Goal: Transaction & Acquisition: Download file/media

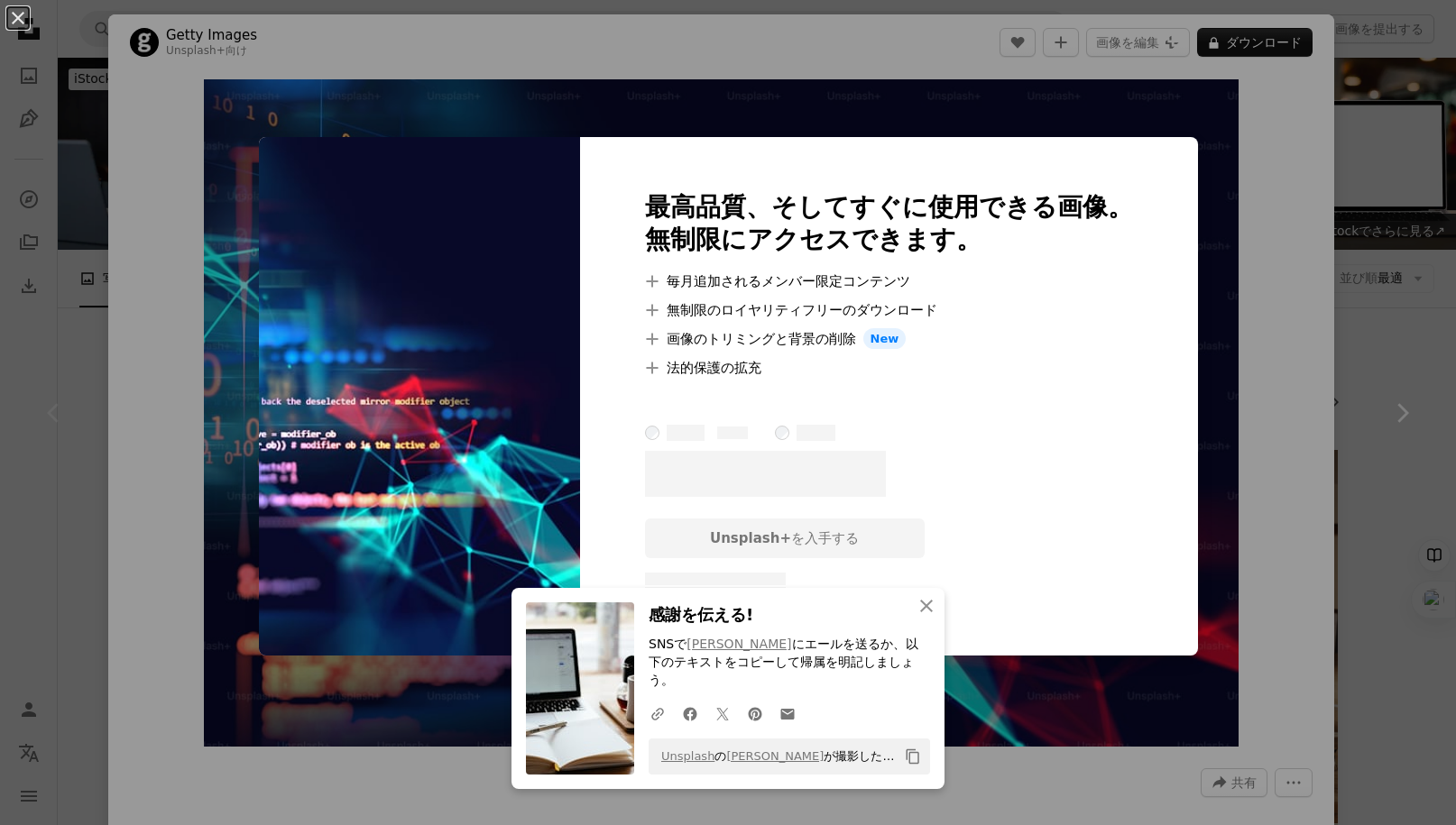
scroll to position [338, 0]
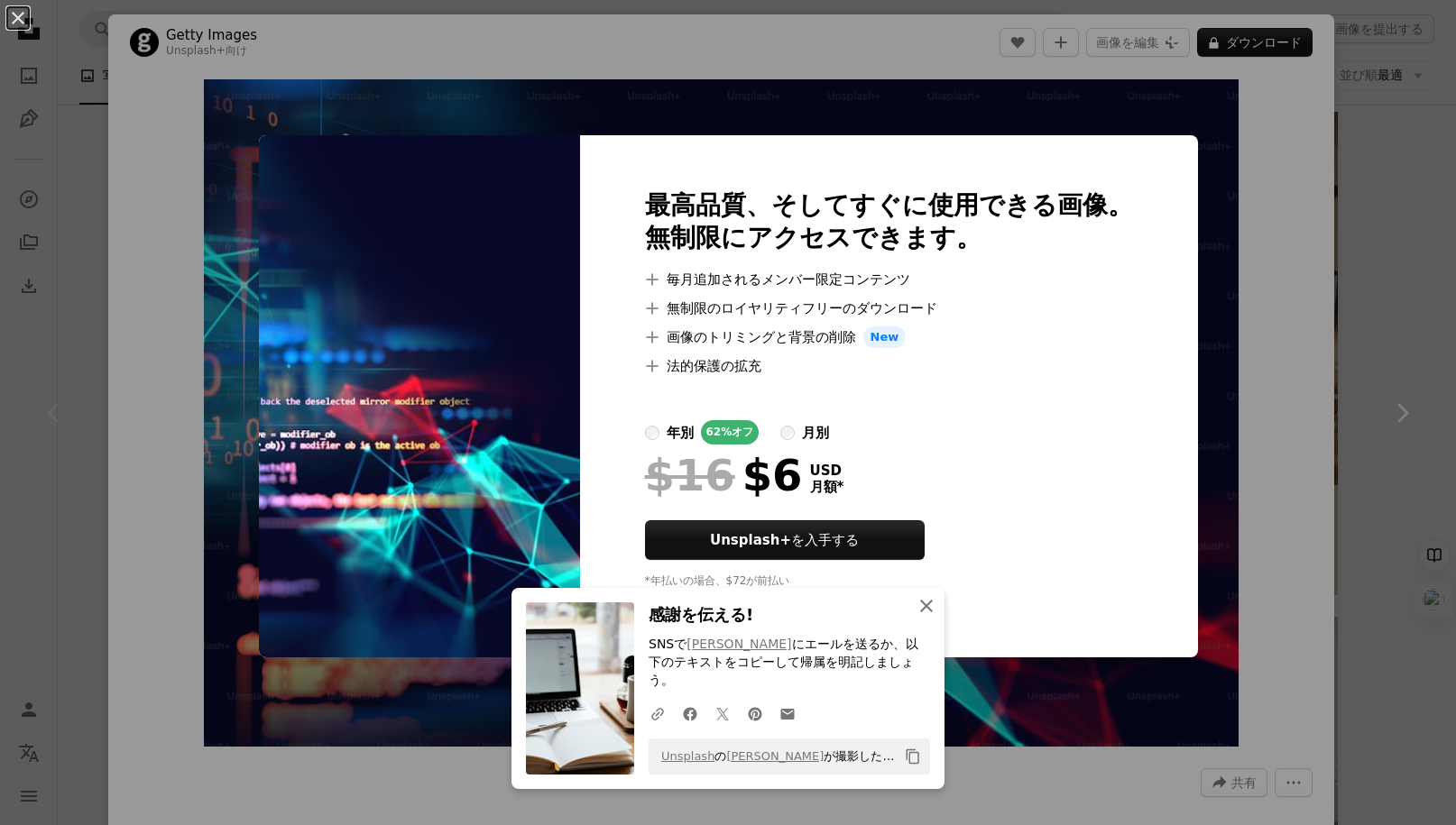
click at [923, 617] on icon "An X shape" at bounding box center [926, 606] width 22 height 22
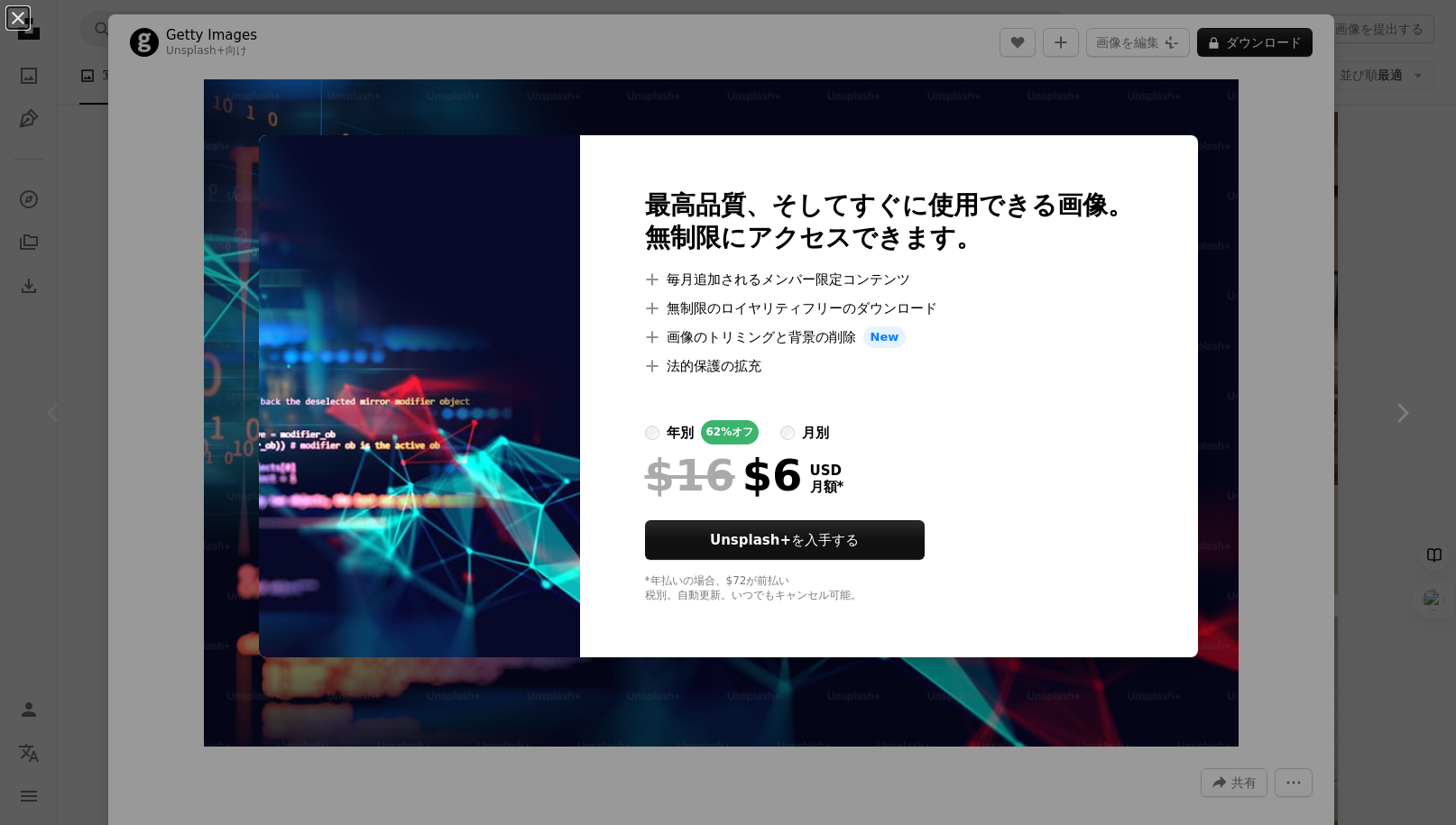
click at [279, 397] on img at bounding box center [419, 396] width 321 height 522
click at [22, 16] on button "An X shape" at bounding box center [18, 18] width 22 height 22
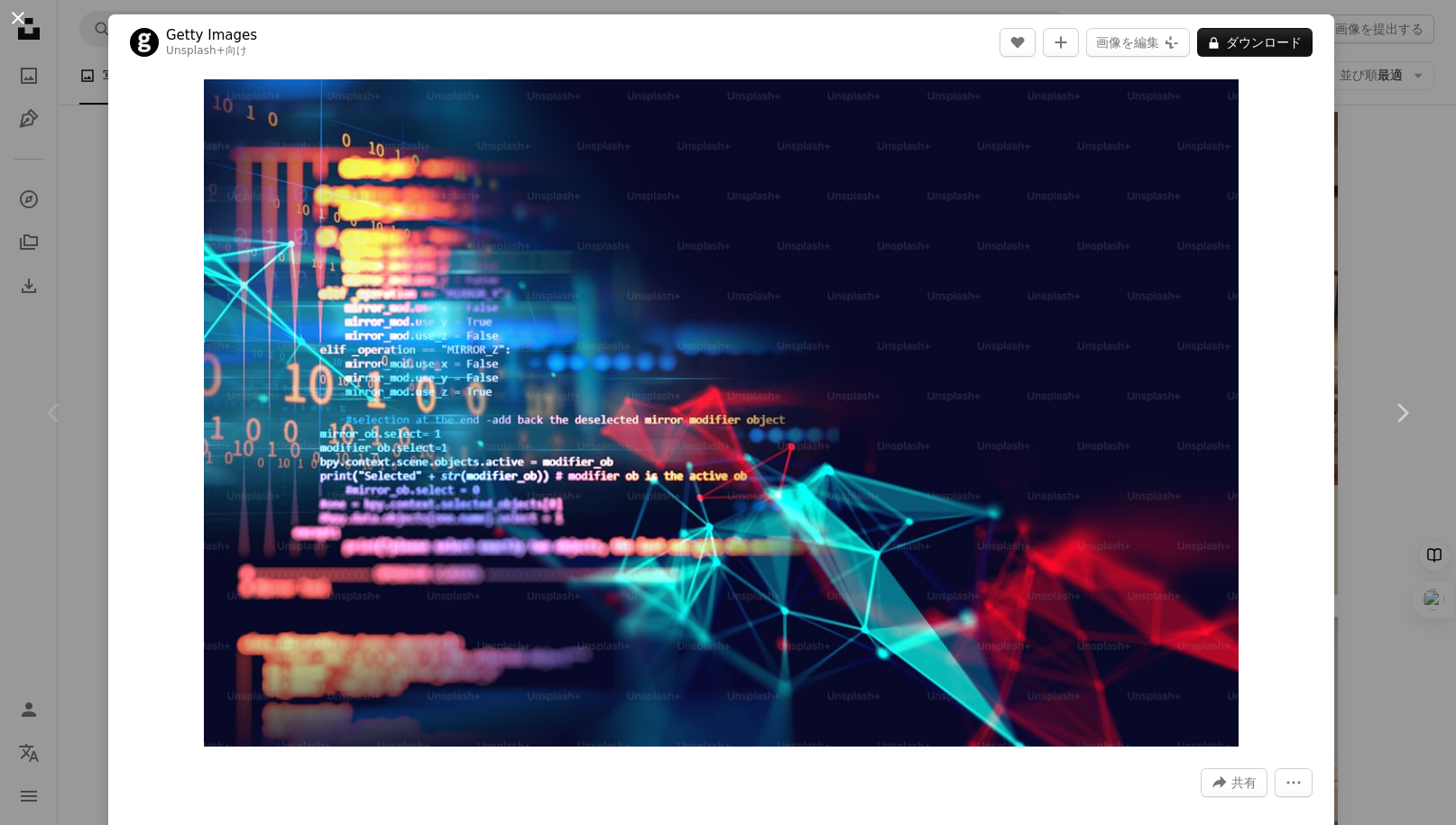
click at [21, 20] on button "An X shape" at bounding box center [18, 18] width 22 height 22
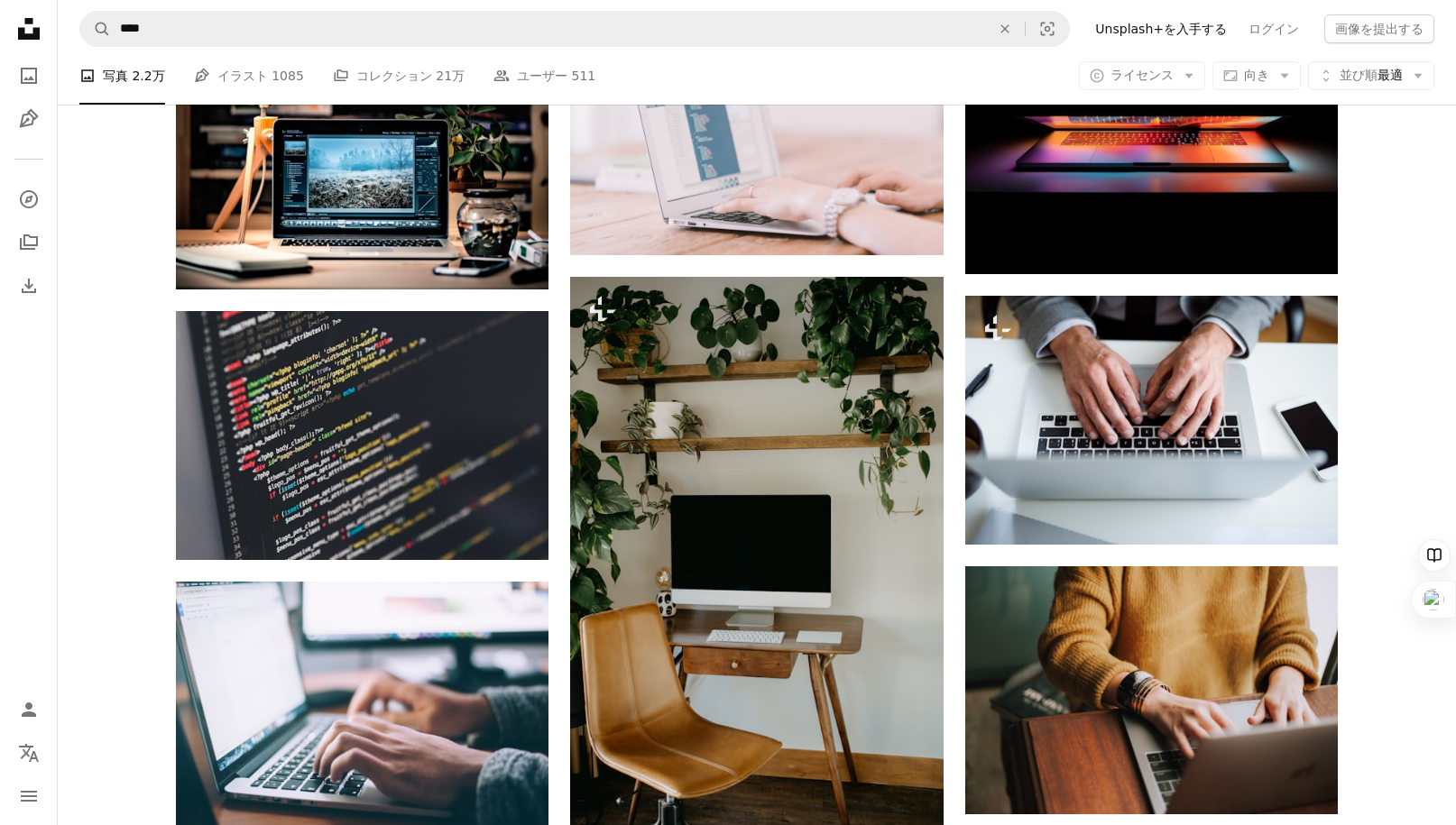
scroll to position [1779, 0]
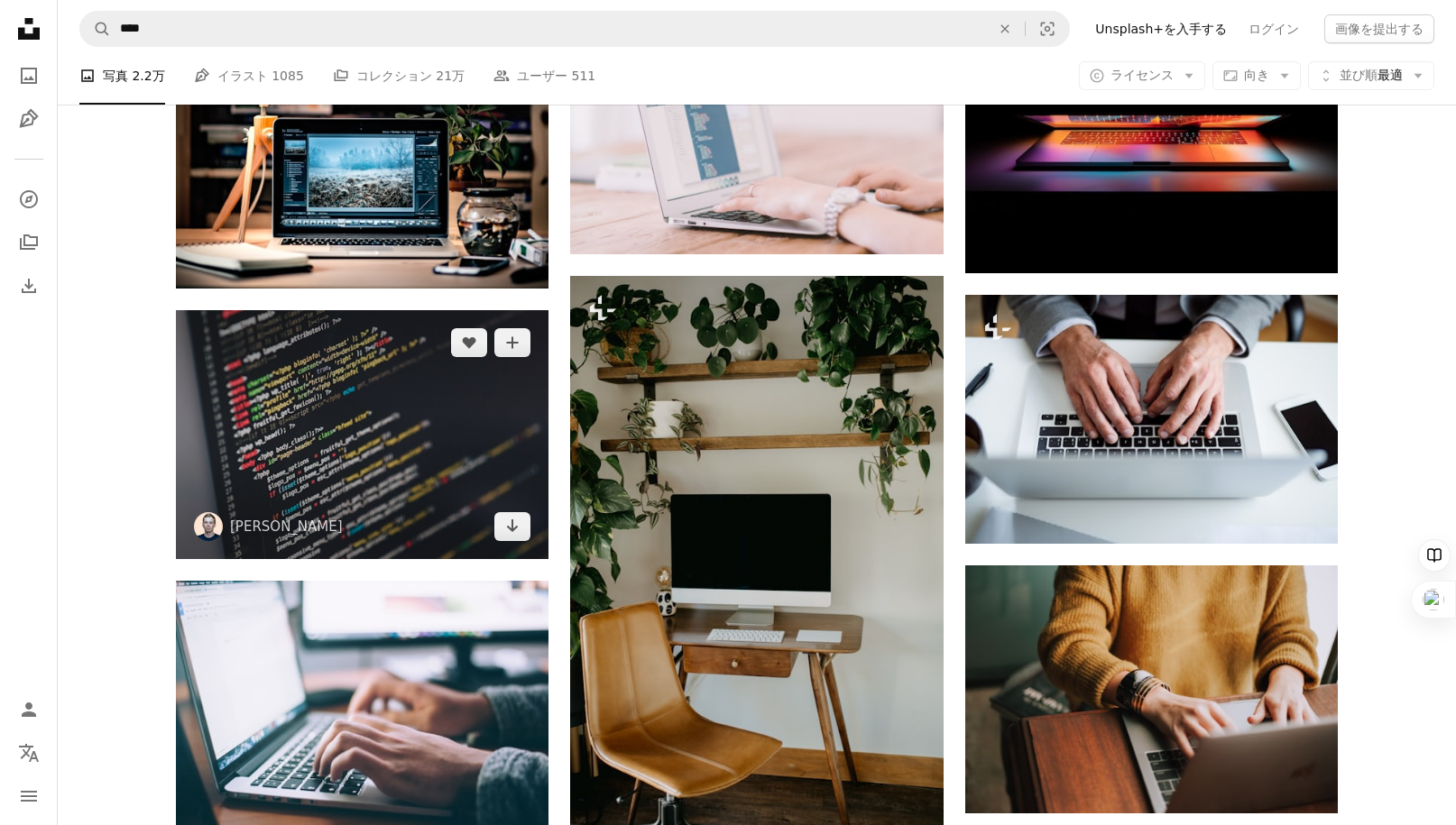
click at [426, 449] on img at bounding box center [361, 434] width 372 height 249
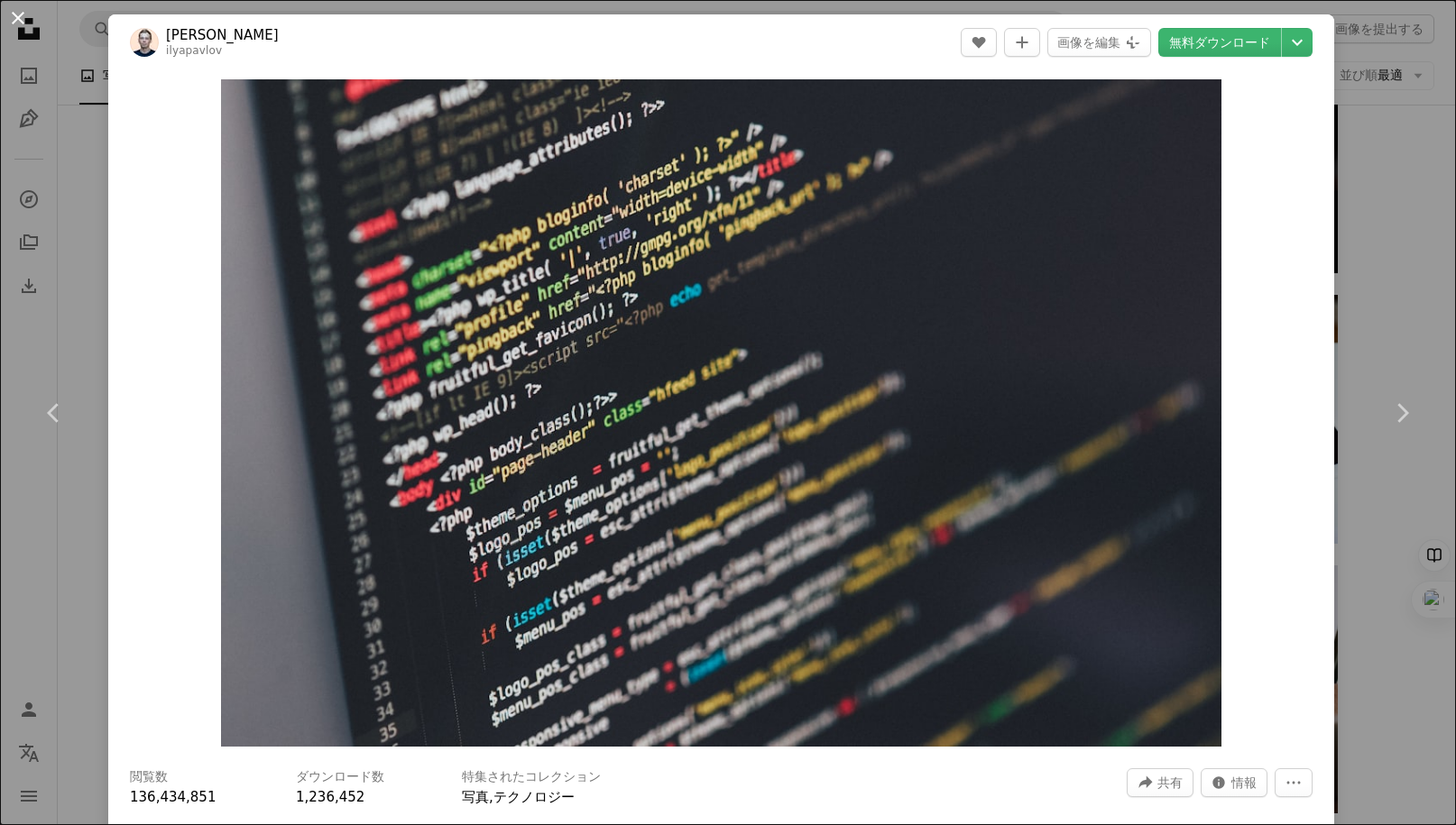
click at [19, 20] on button "An X shape" at bounding box center [18, 18] width 22 height 22
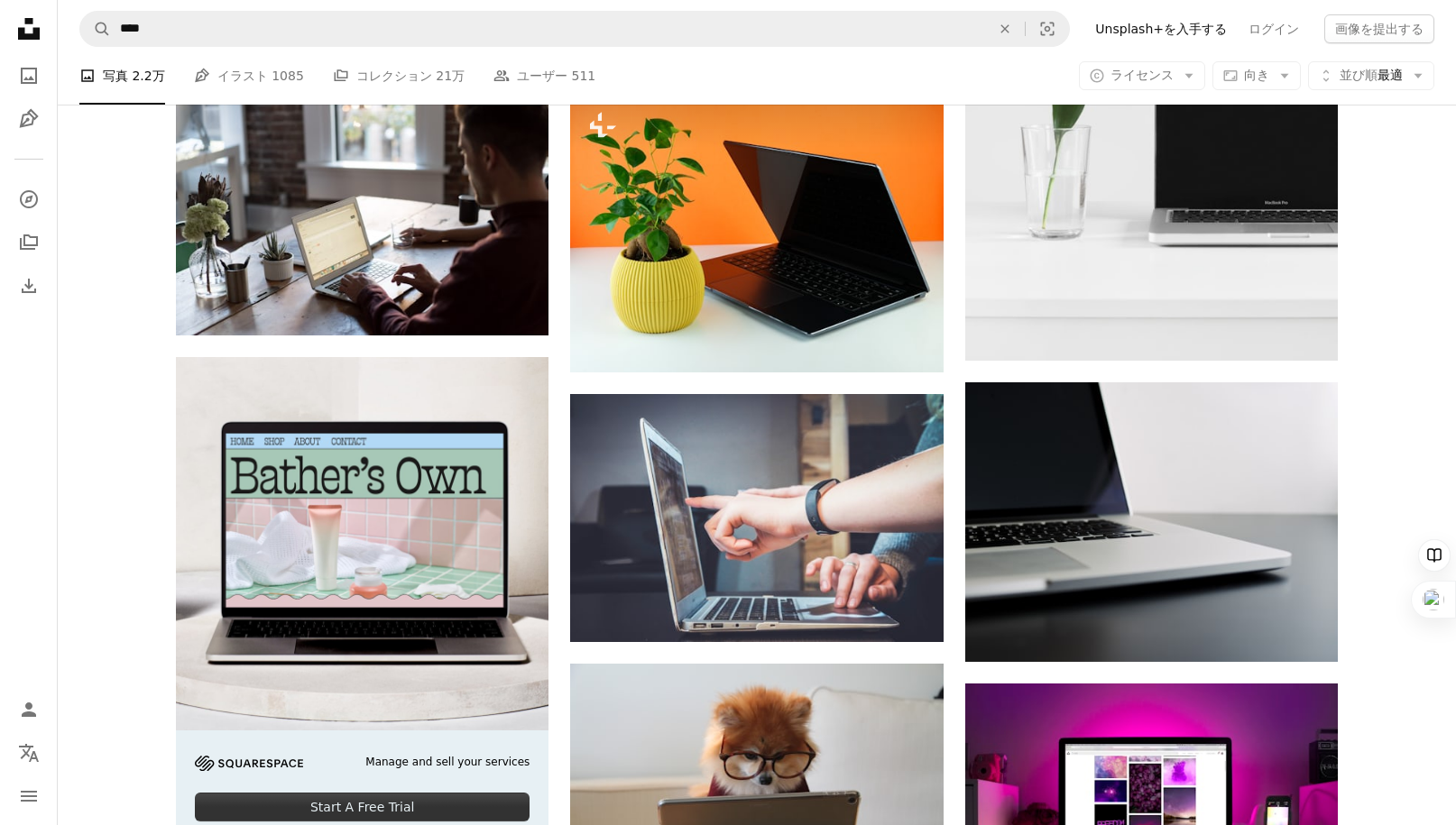
scroll to position [2802, 0]
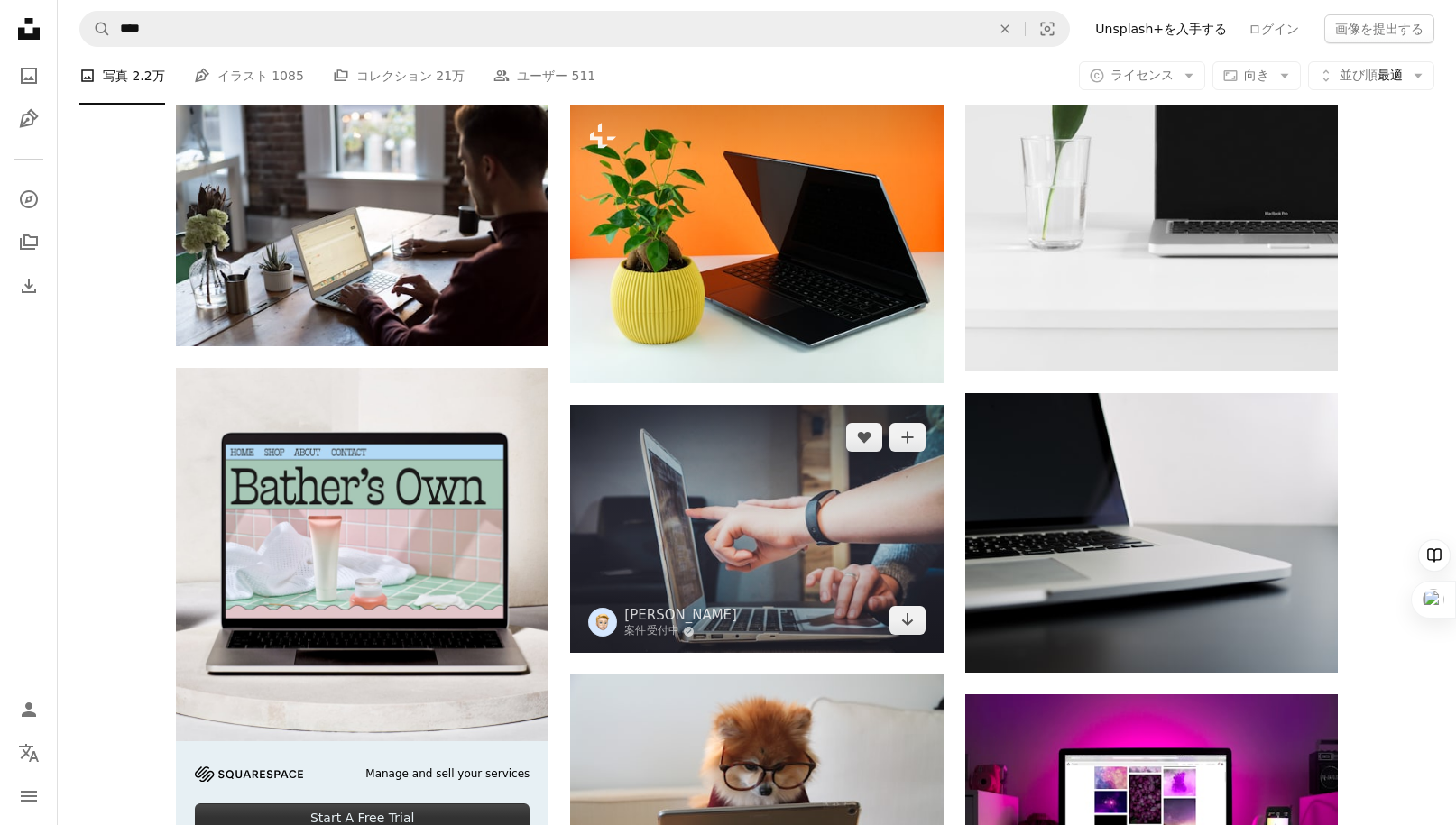
click at [754, 506] on img at bounding box center [755, 529] width 372 height 248
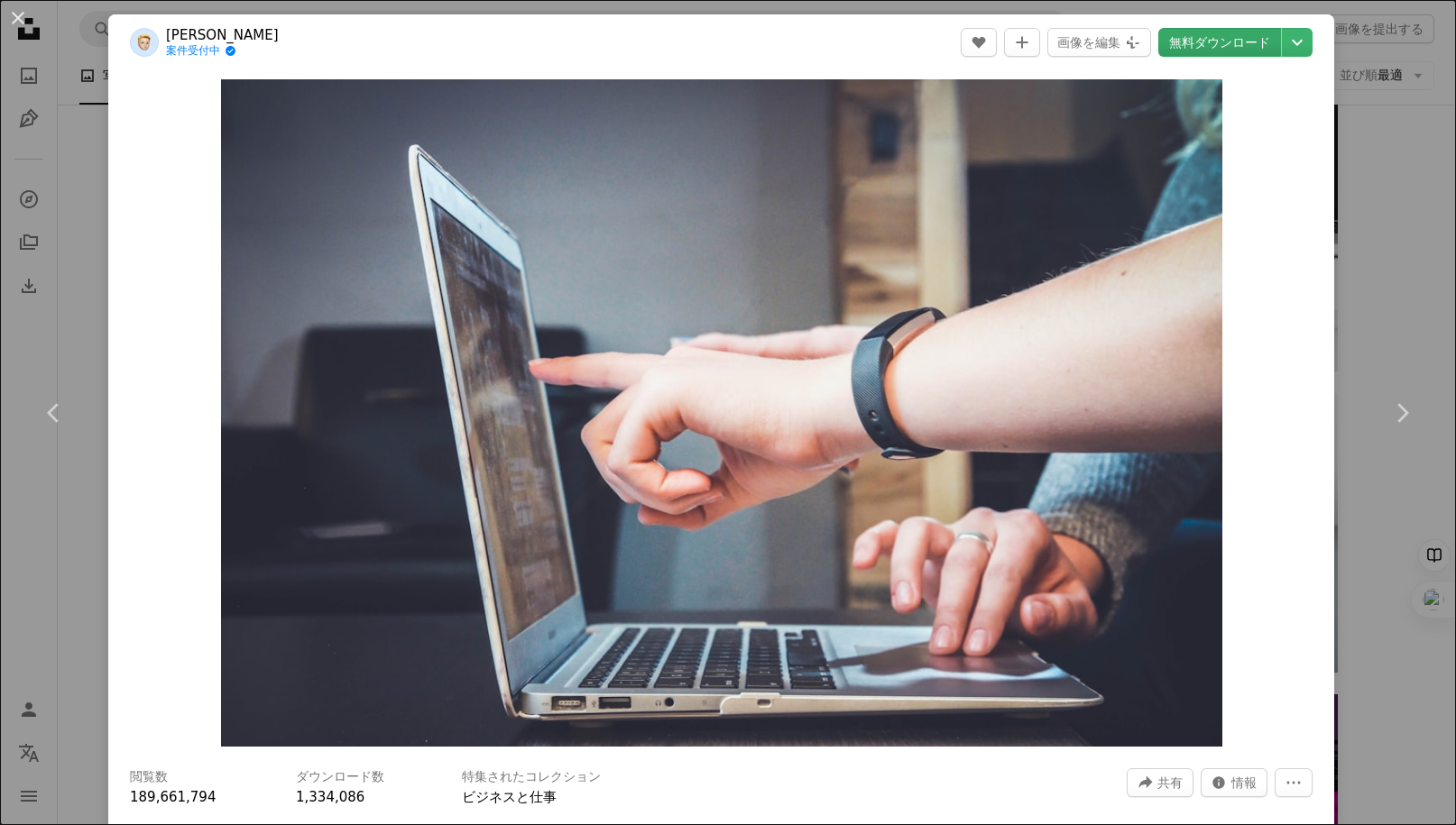
click at [1235, 42] on link "無料ダウンロード" at bounding box center [1219, 43] width 123 height 29
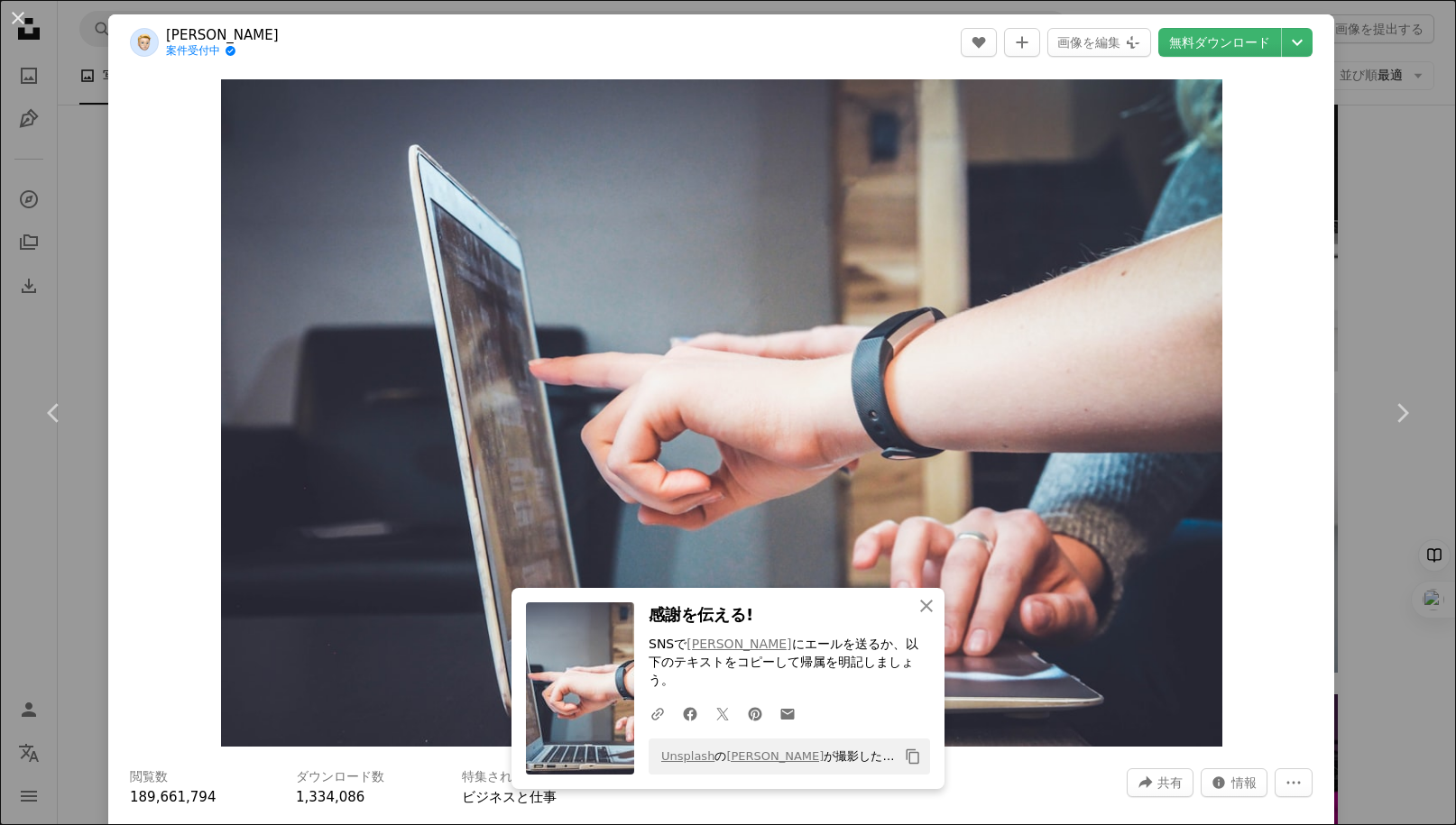
drag, startPoint x: 14, startPoint y: 16, endPoint x: 478, endPoint y: 218, distance: 506.1
click at [65, 10] on div "An X shape Chevron left Chevron right An X shape 閉じる 感謝を伝える! SNSで [PERSON_NAME]…" at bounding box center [728, 412] width 1456 height 825
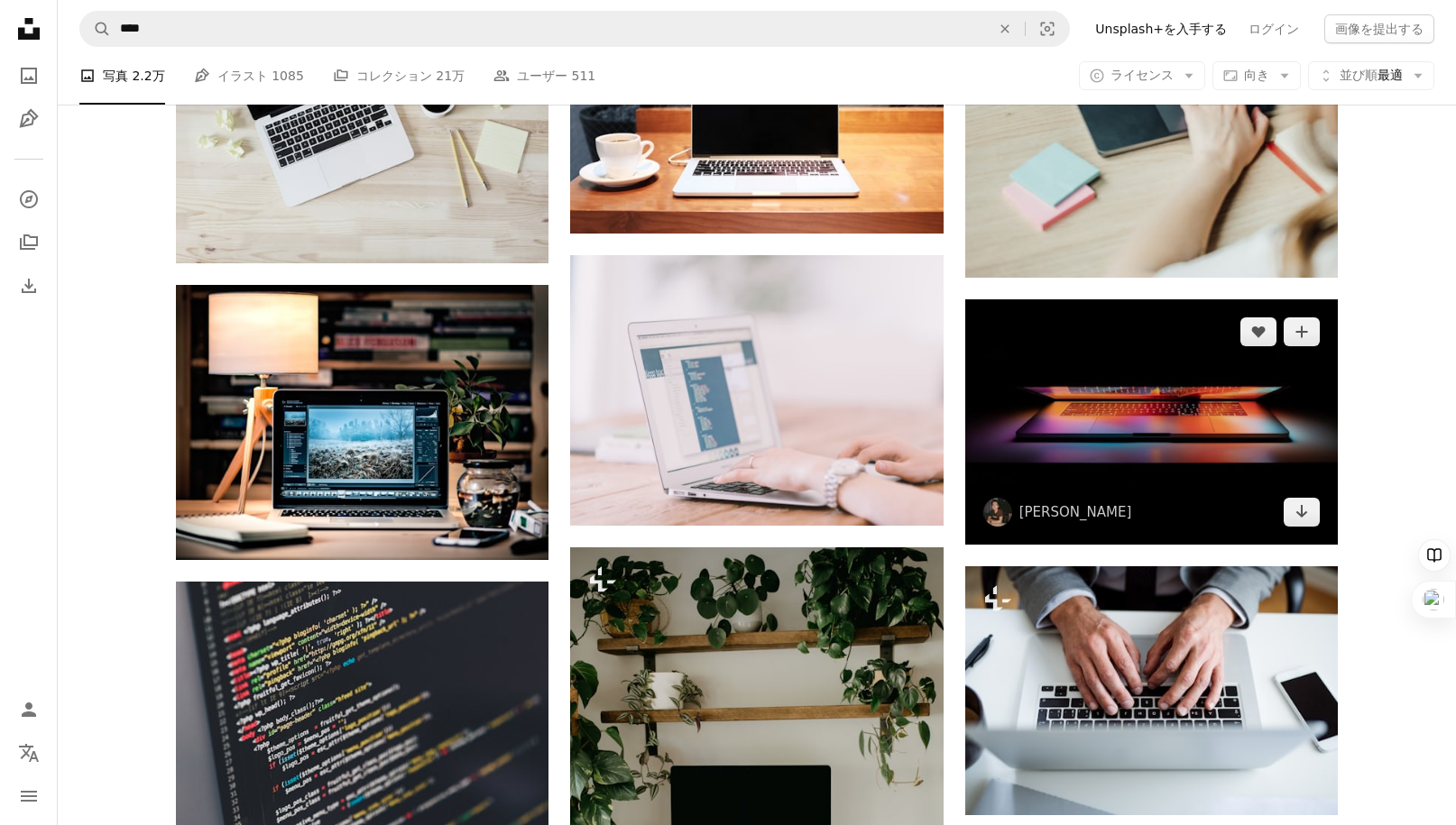
scroll to position [1506, 0]
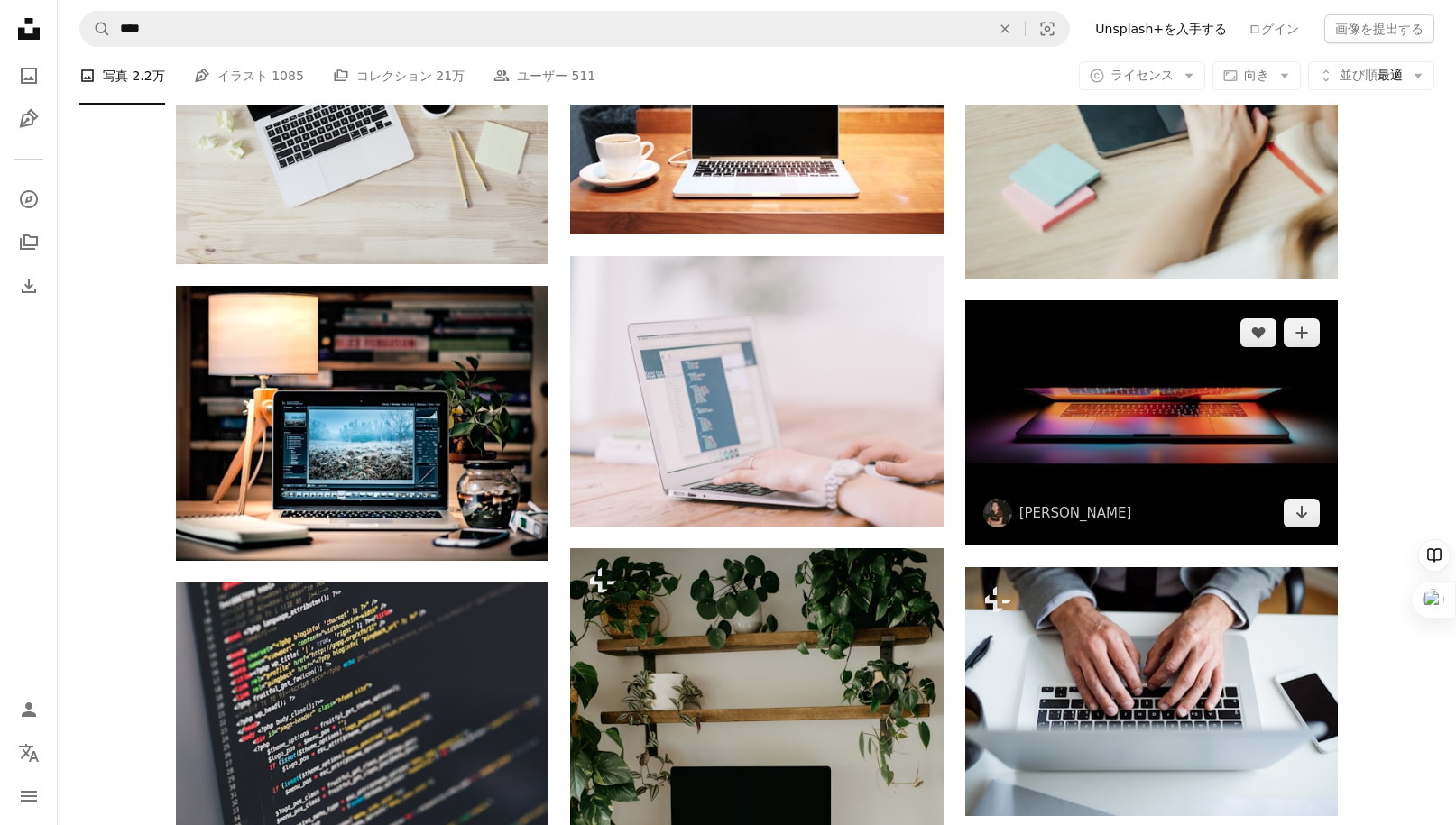
click at [1046, 408] on img at bounding box center [1151, 423] width 372 height 246
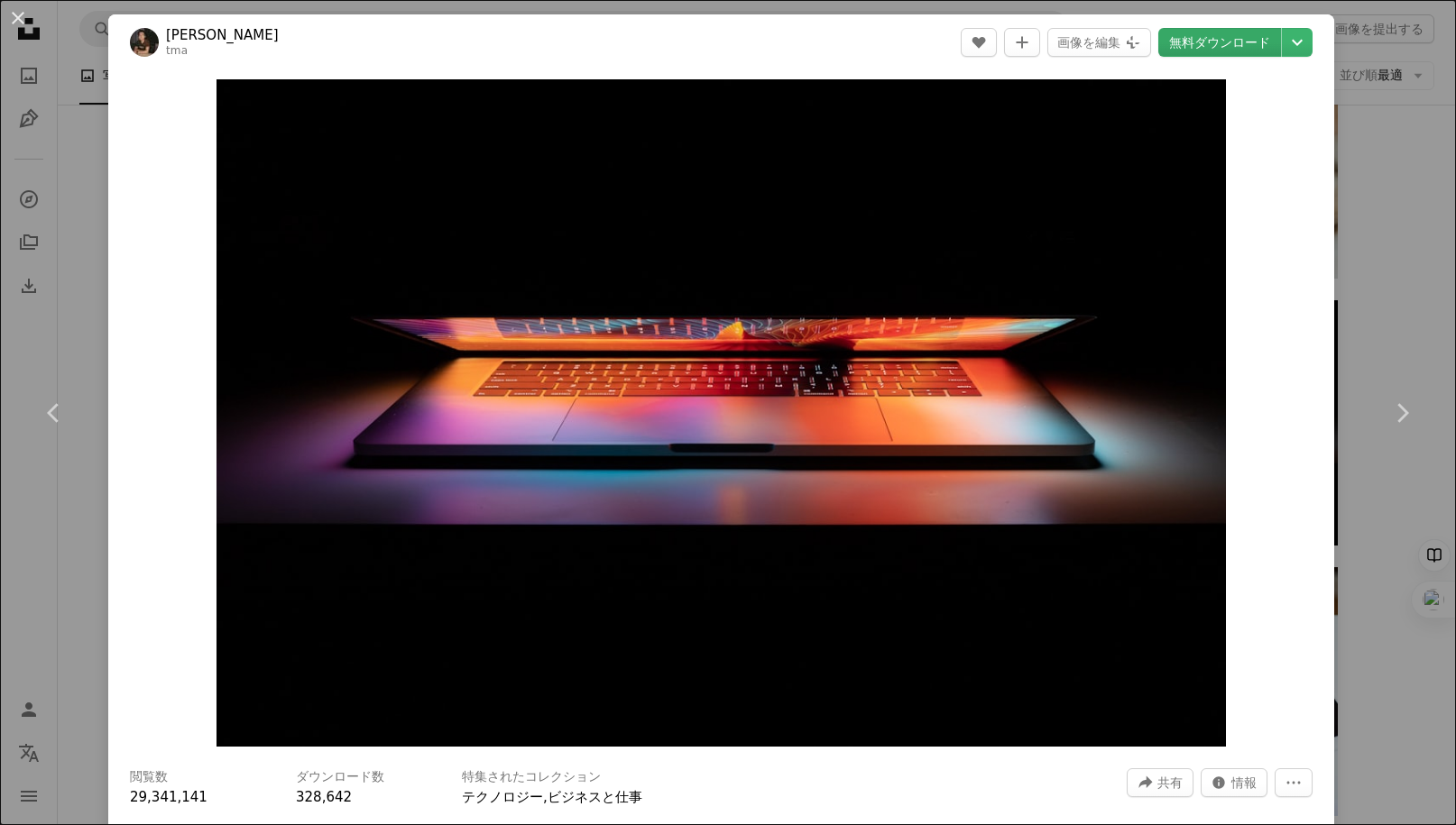
click at [1229, 40] on link "無料ダウンロード" at bounding box center [1219, 43] width 123 height 29
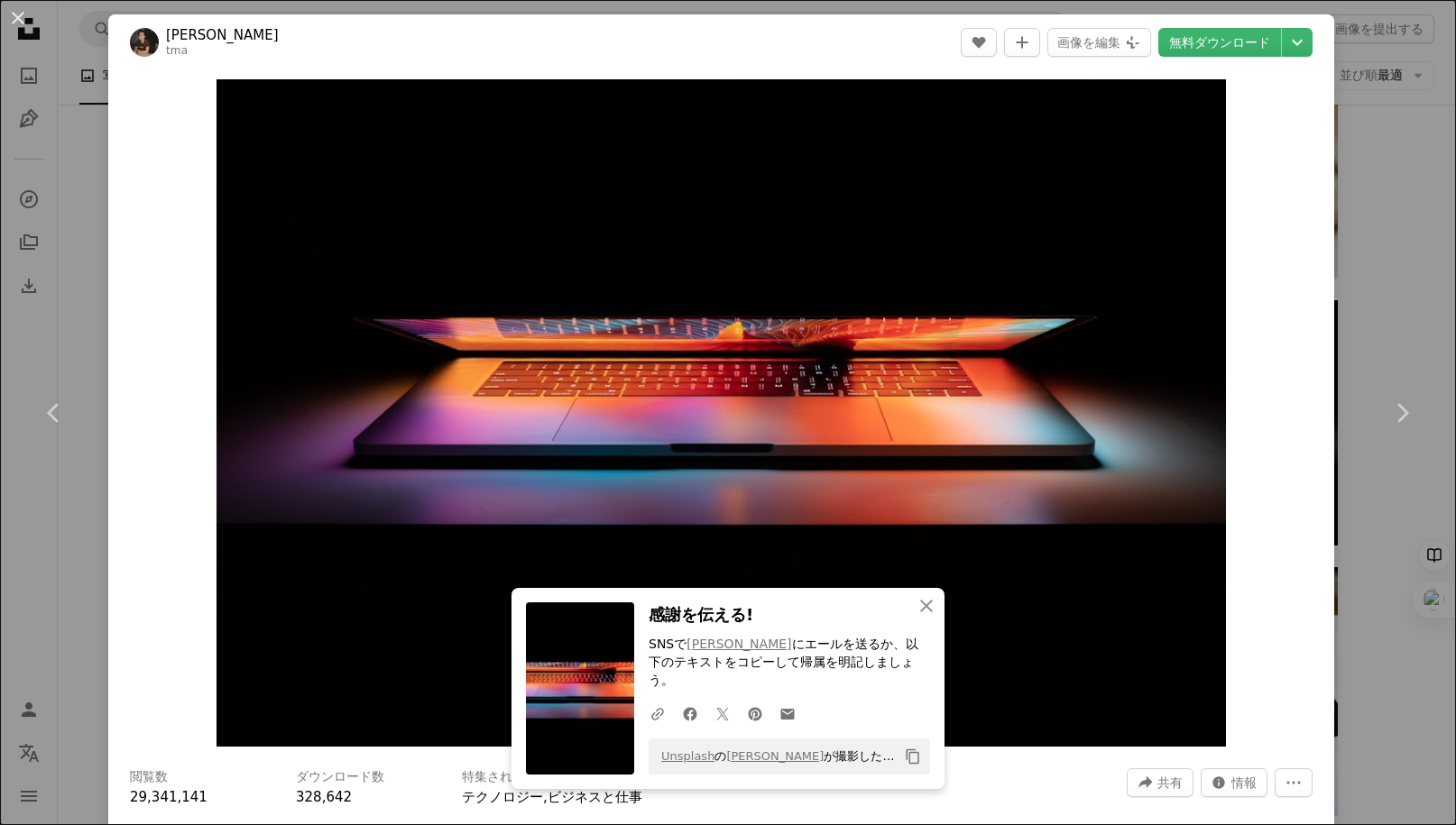
click at [87, 123] on div "An X shape Chevron left Chevron right An X shape 閉じる 感謝を伝える! SNSで Tianyi Ma にエー…" at bounding box center [728, 412] width 1456 height 825
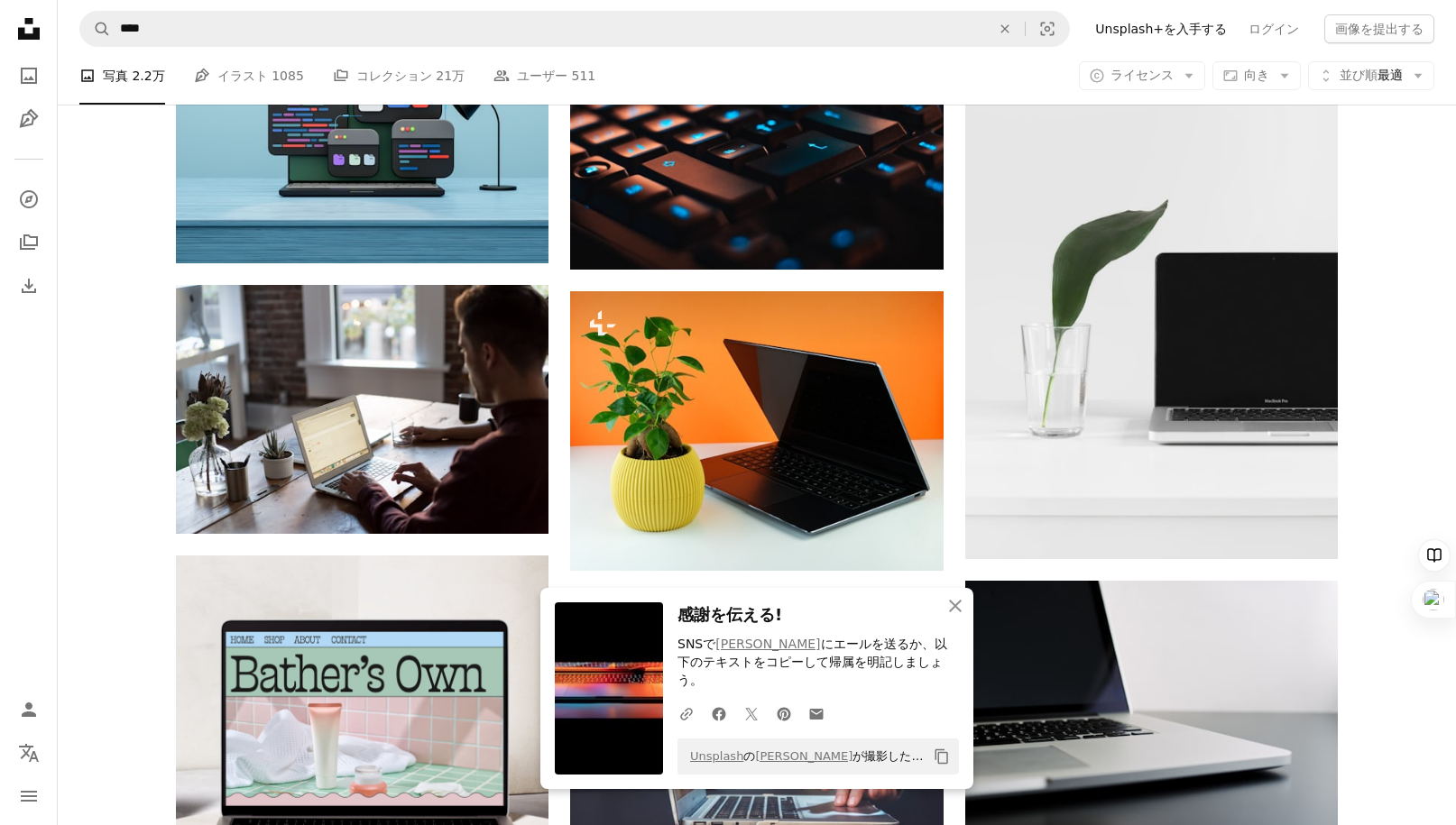
scroll to position [2620, 0]
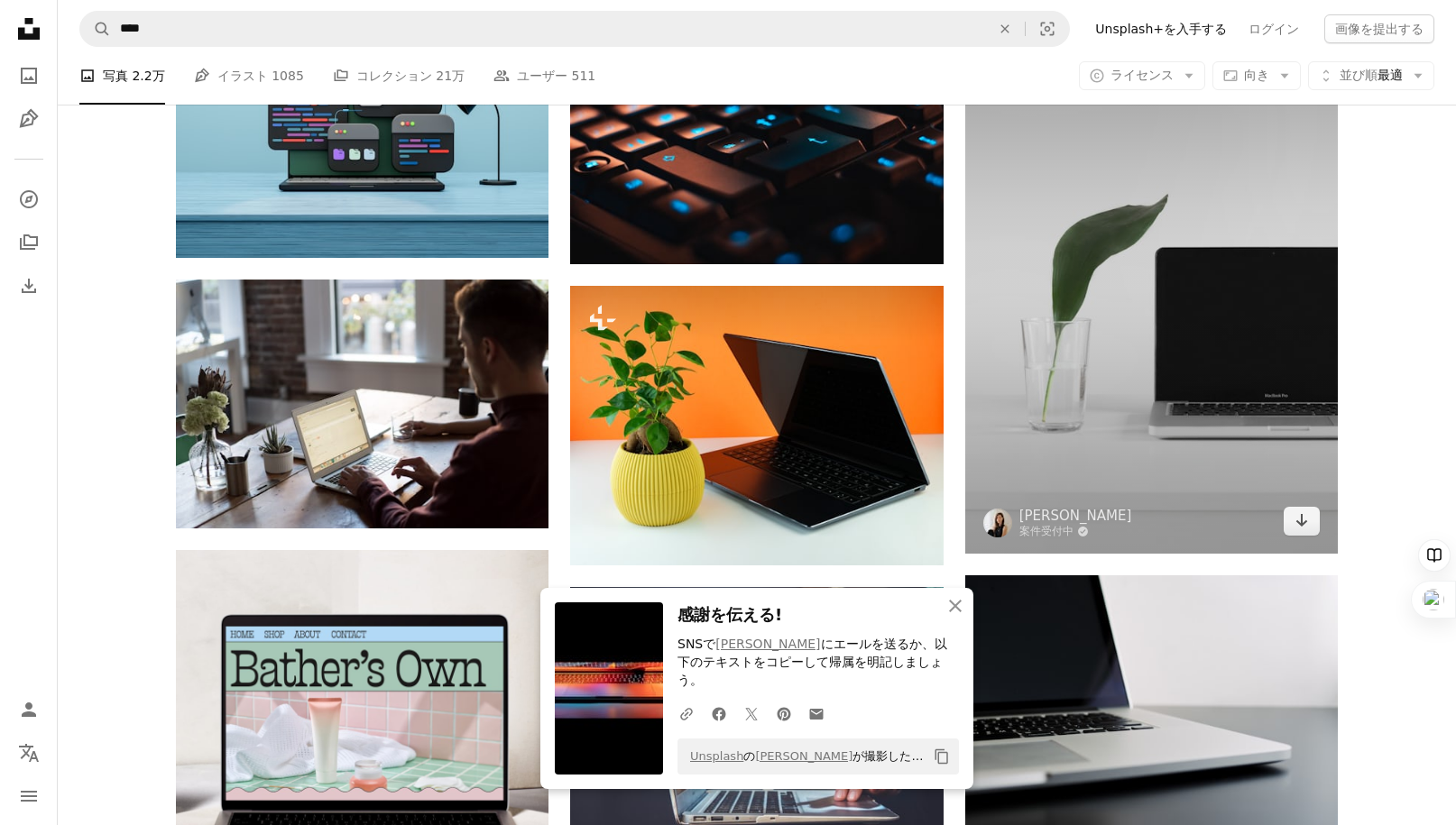
click at [1085, 364] on img at bounding box center [1151, 273] width 372 height 559
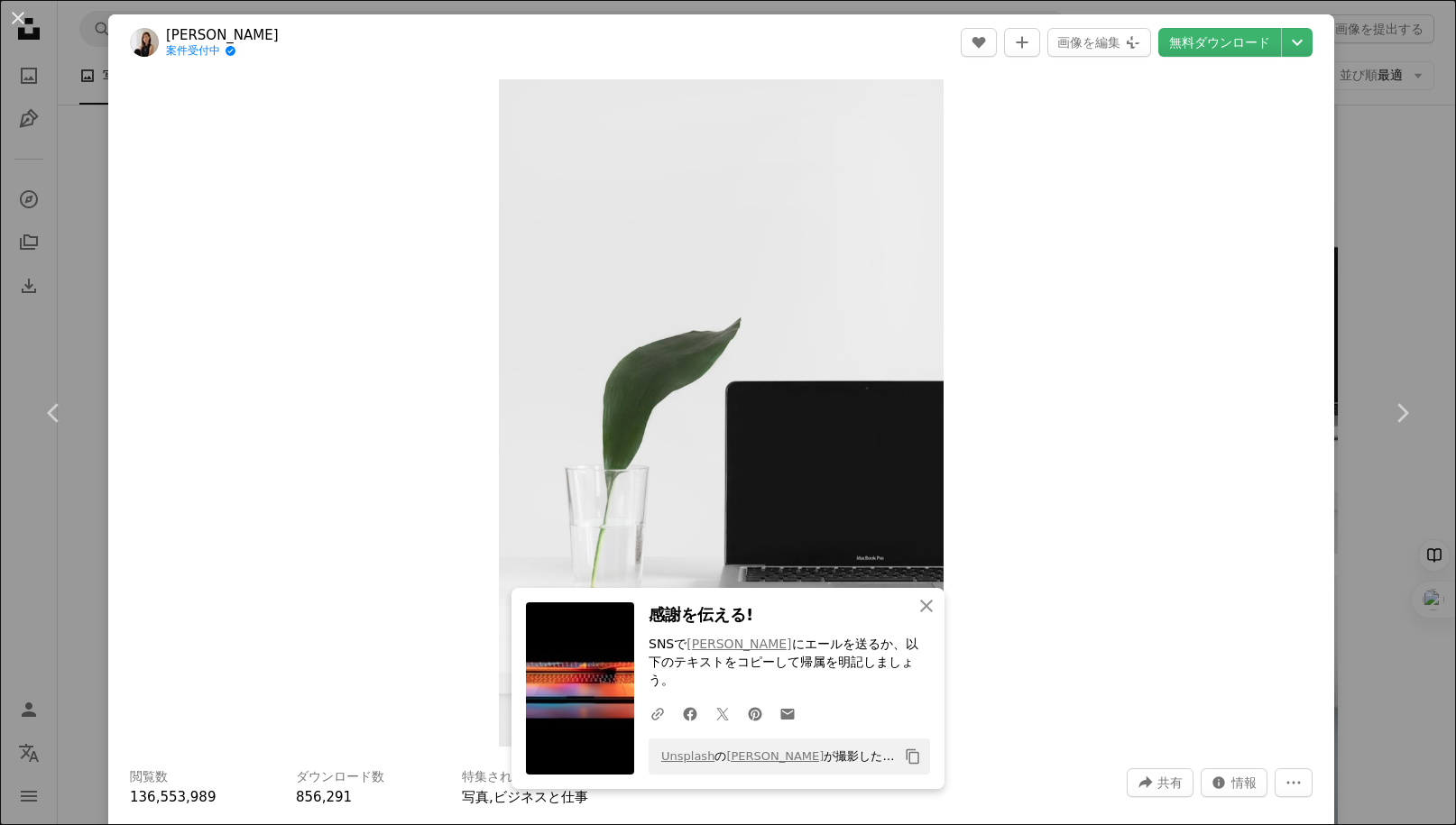
click at [1372, 223] on div "An X shape Chevron left Chevron right An X shape 閉じる 感謝を伝える! SNSで Tianyi Ma にエー…" at bounding box center [728, 412] width 1456 height 825
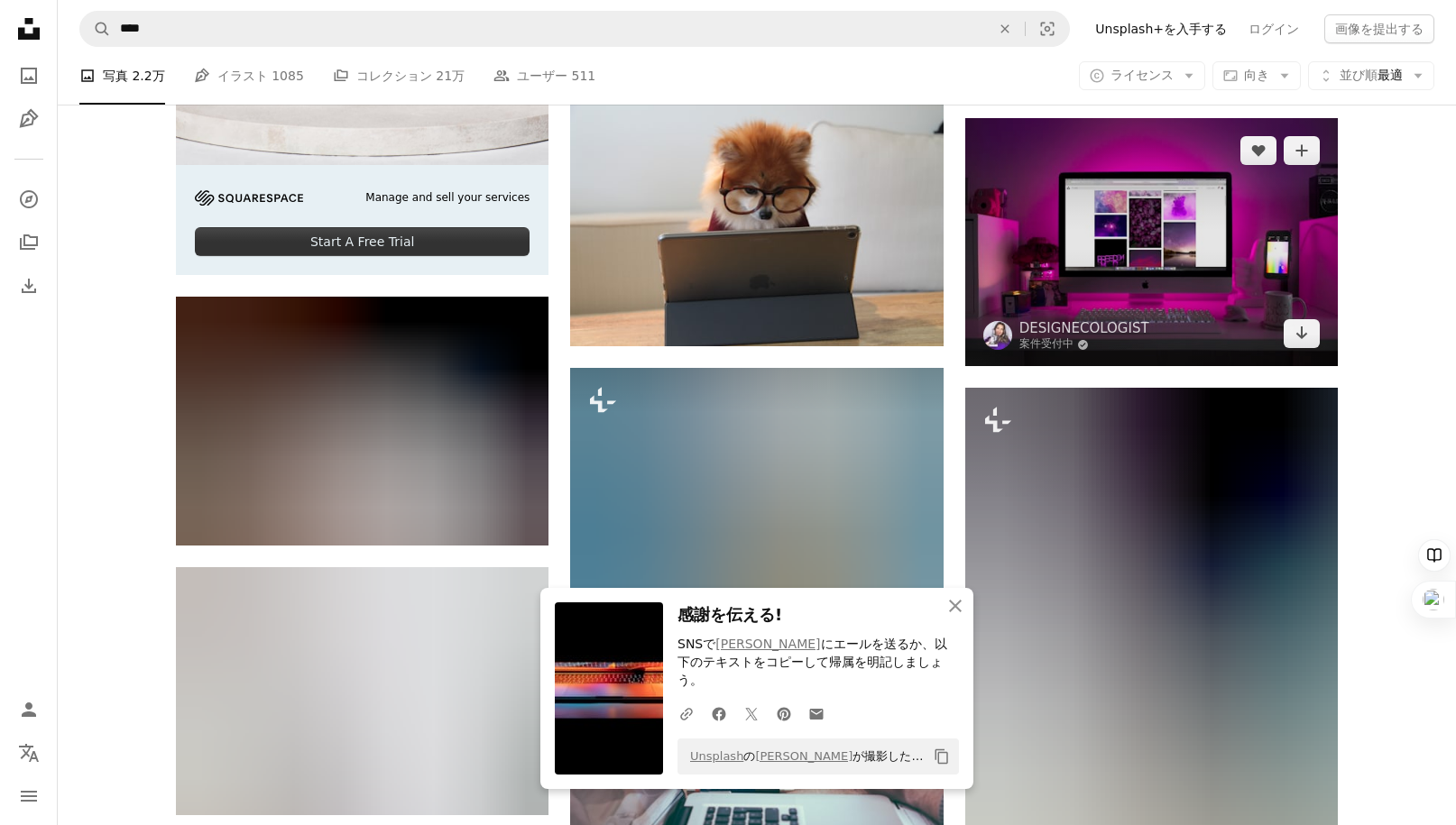
scroll to position [3377, 0]
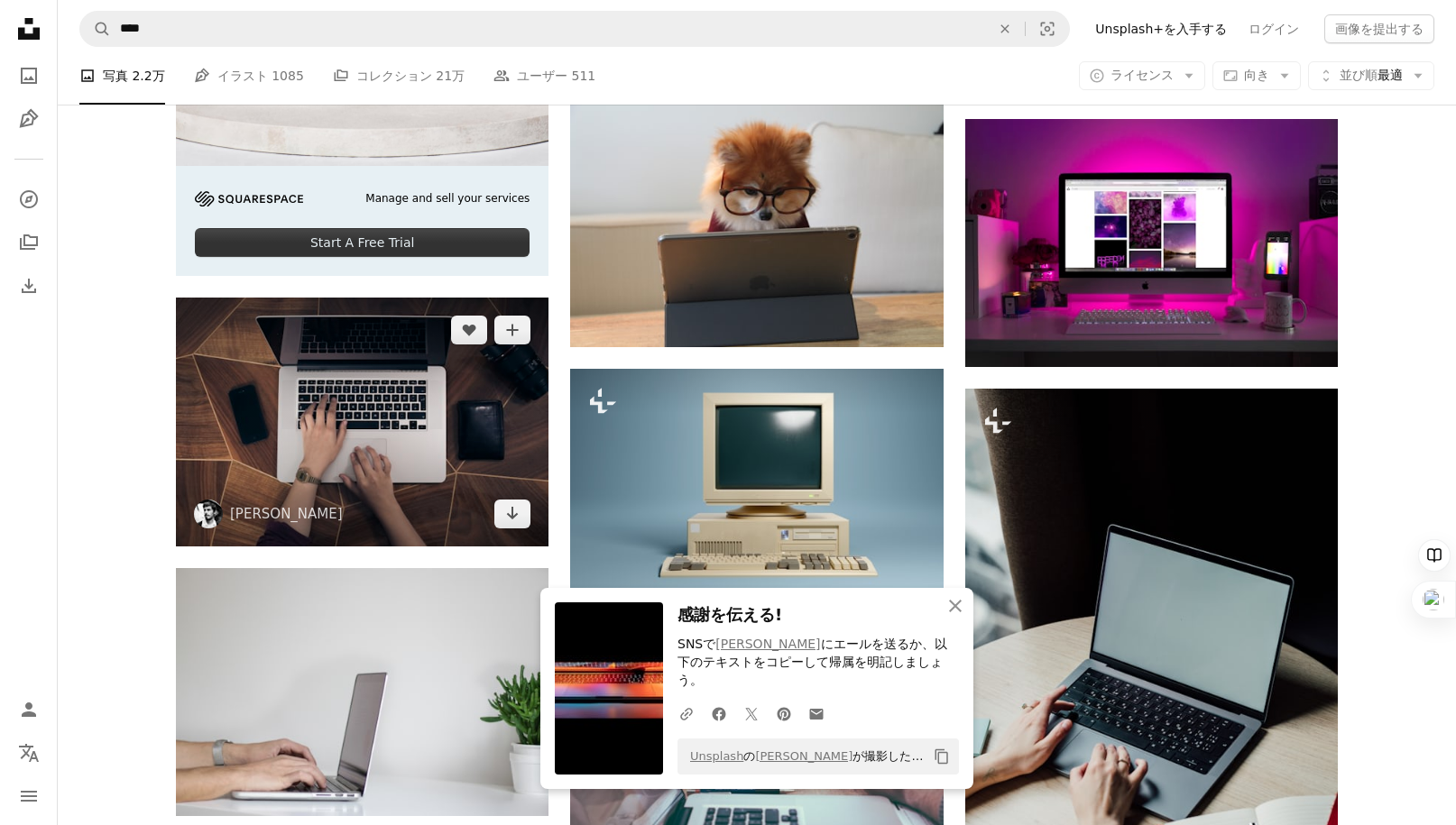
click at [313, 435] on img at bounding box center [361, 421] width 372 height 248
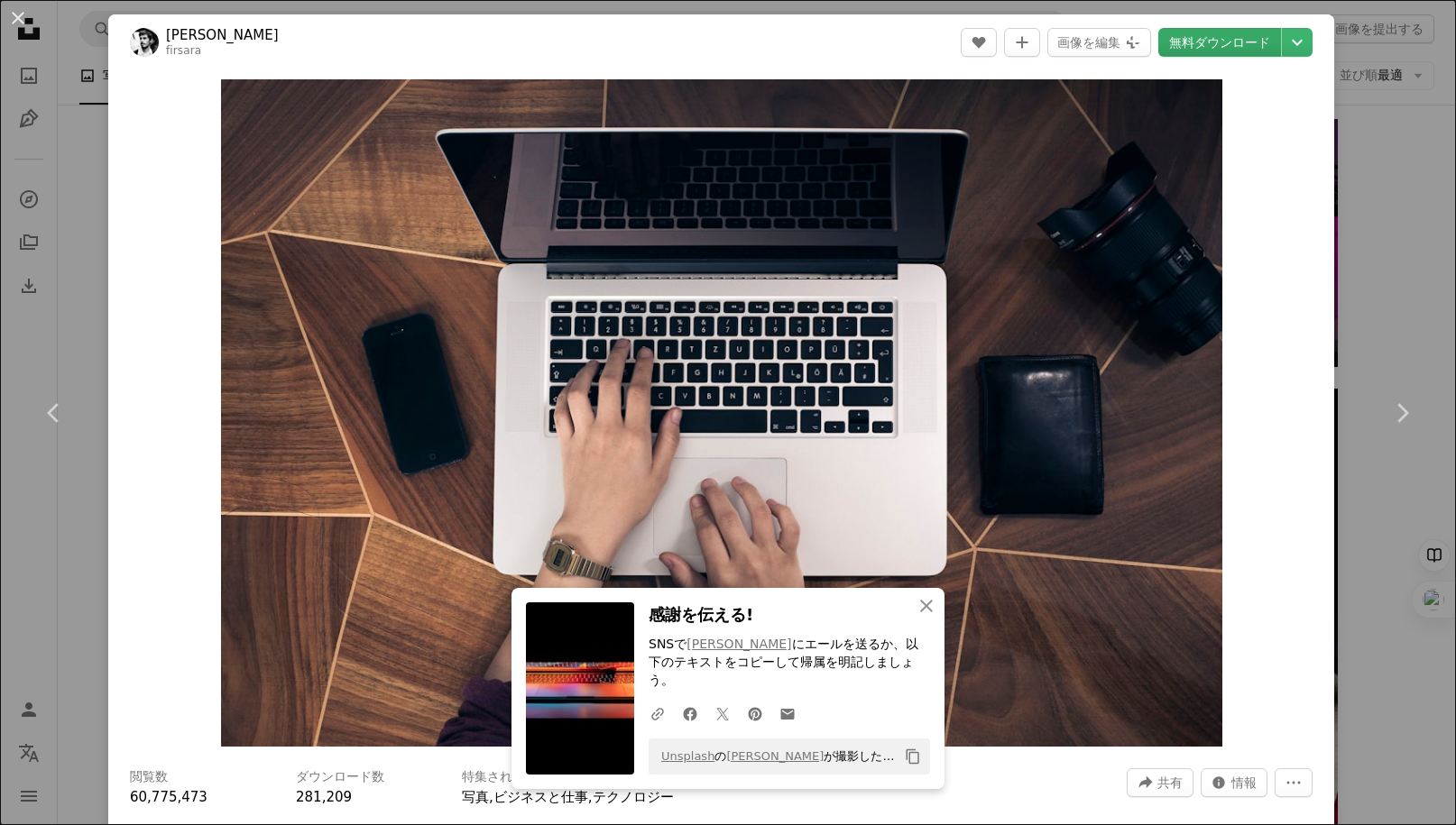
click at [1236, 50] on link "無料ダウンロード" at bounding box center [1219, 43] width 123 height 29
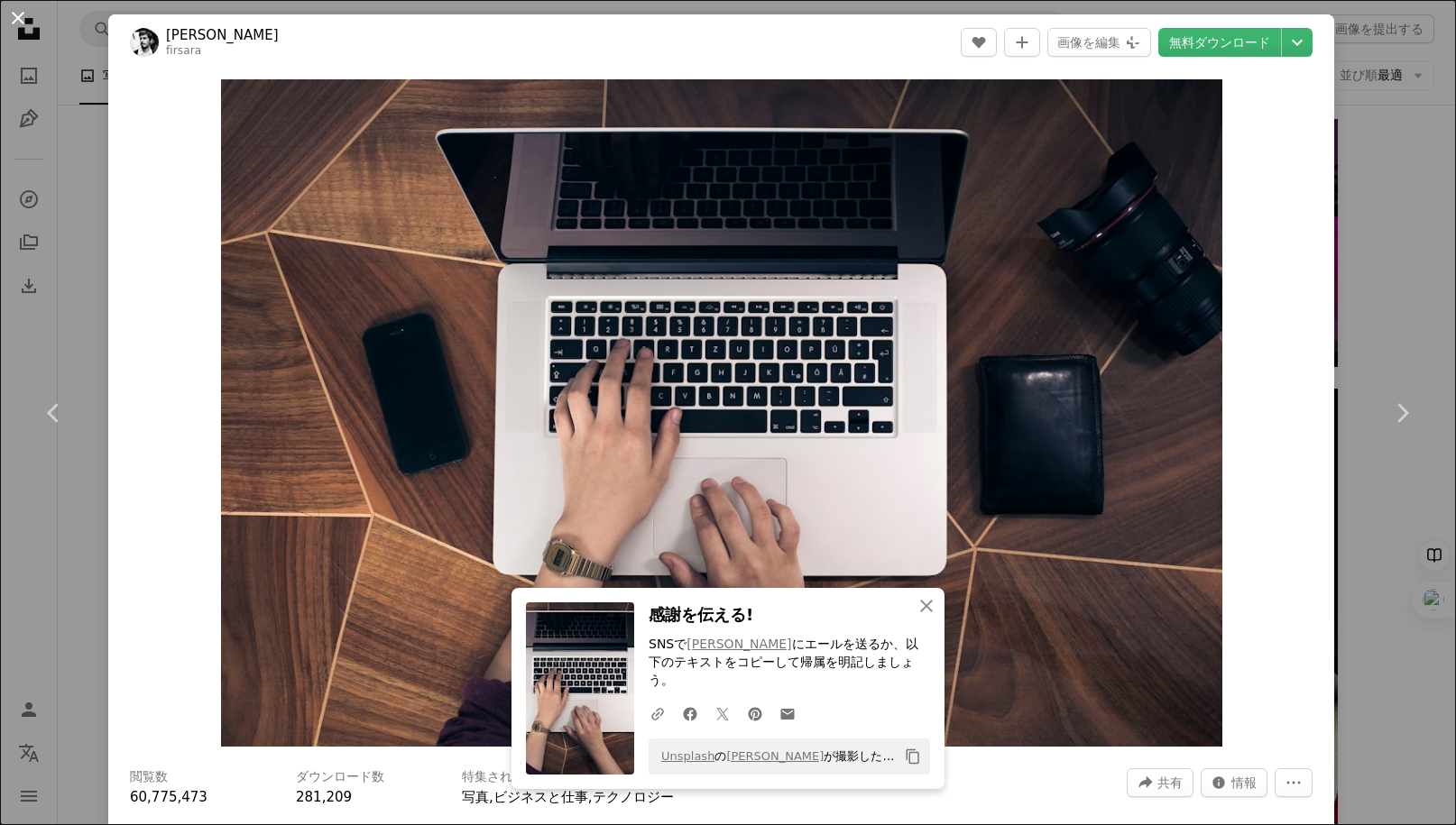
click at [15, 22] on button "An X shape" at bounding box center [18, 18] width 22 height 22
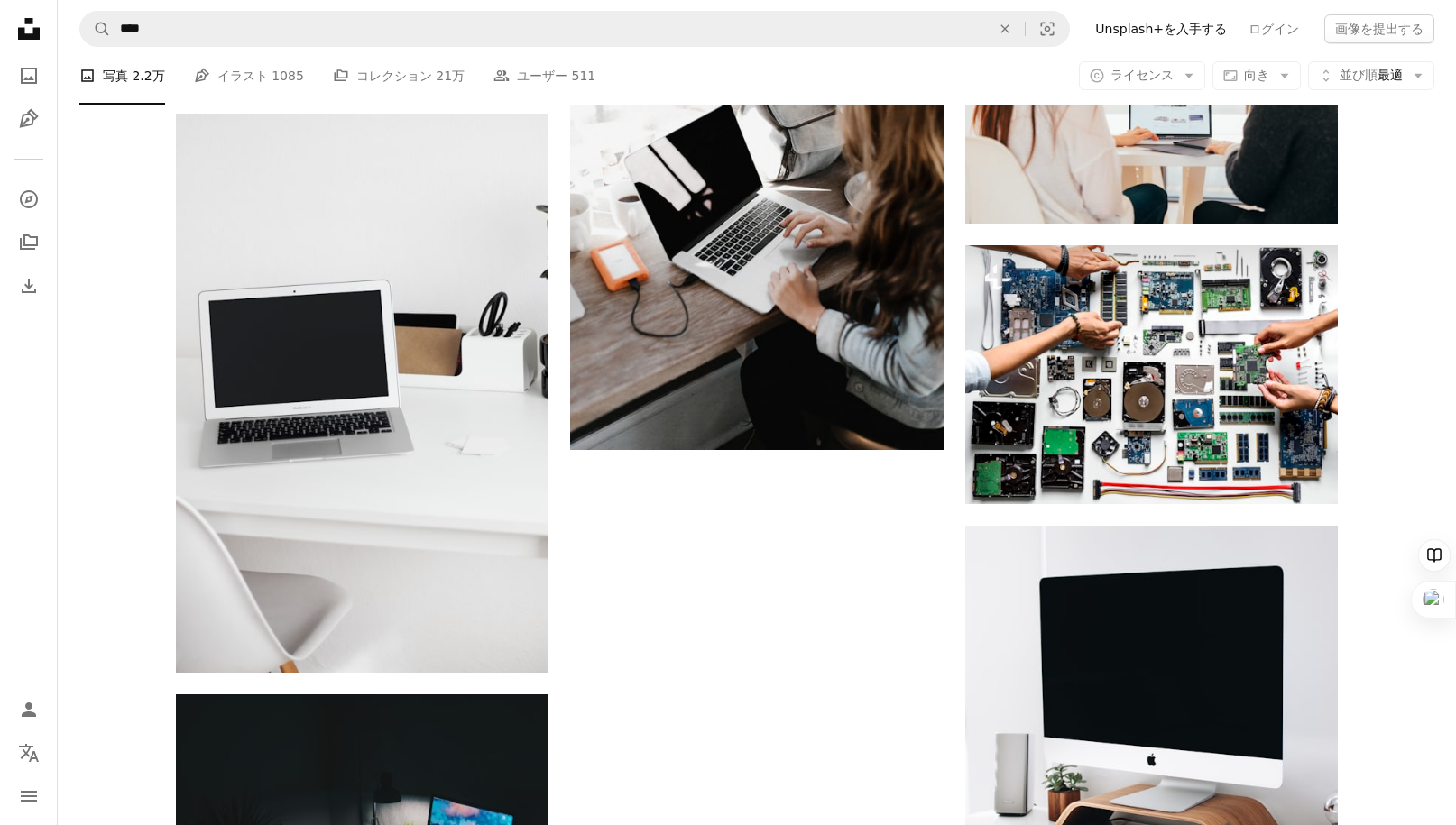
scroll to position [4373, 0]
